Goal: Task Accomplishment & Management: Use online tool/utility

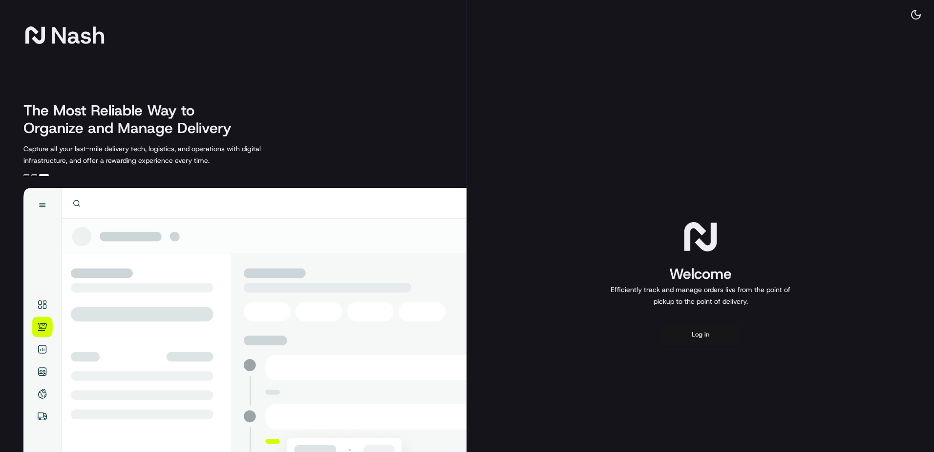
click at [704, 333] on button "Log in" at bounding box center [701, 334] width 78 height 23
